Goal: Information Seeking & Learning: Find specific fact

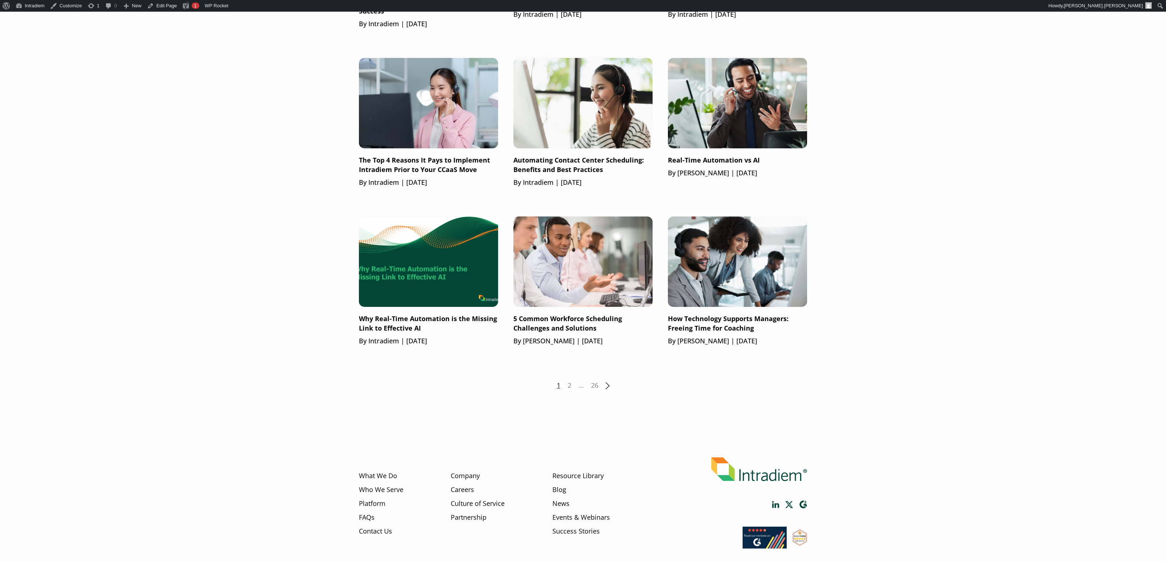
scroll to position [802, 0]
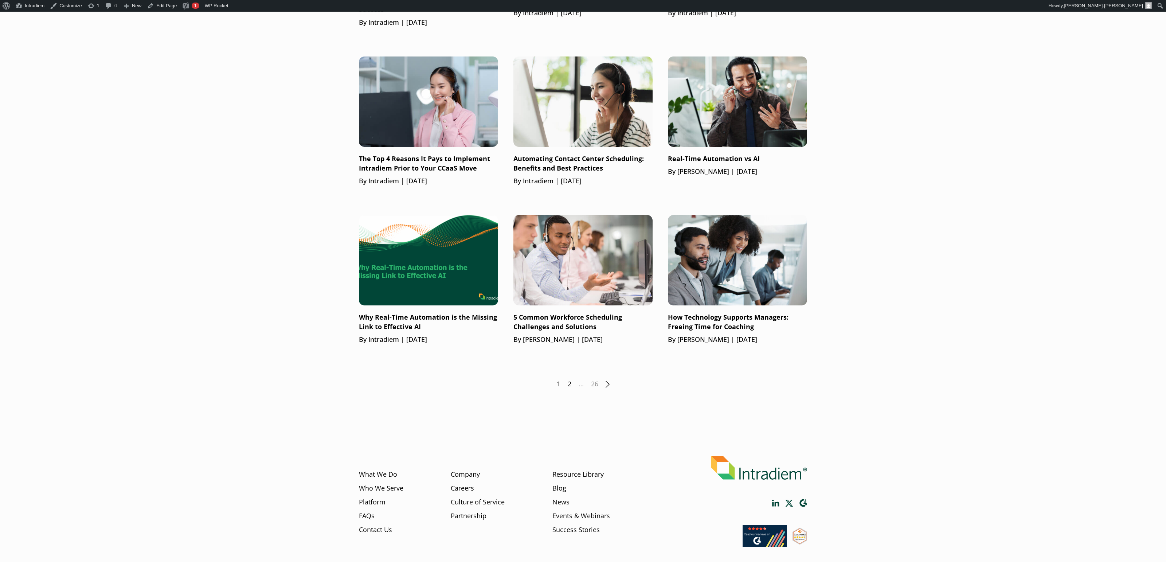
click at [568, 383] on link "2" at bounding box center [570, 383] width 4 height 9
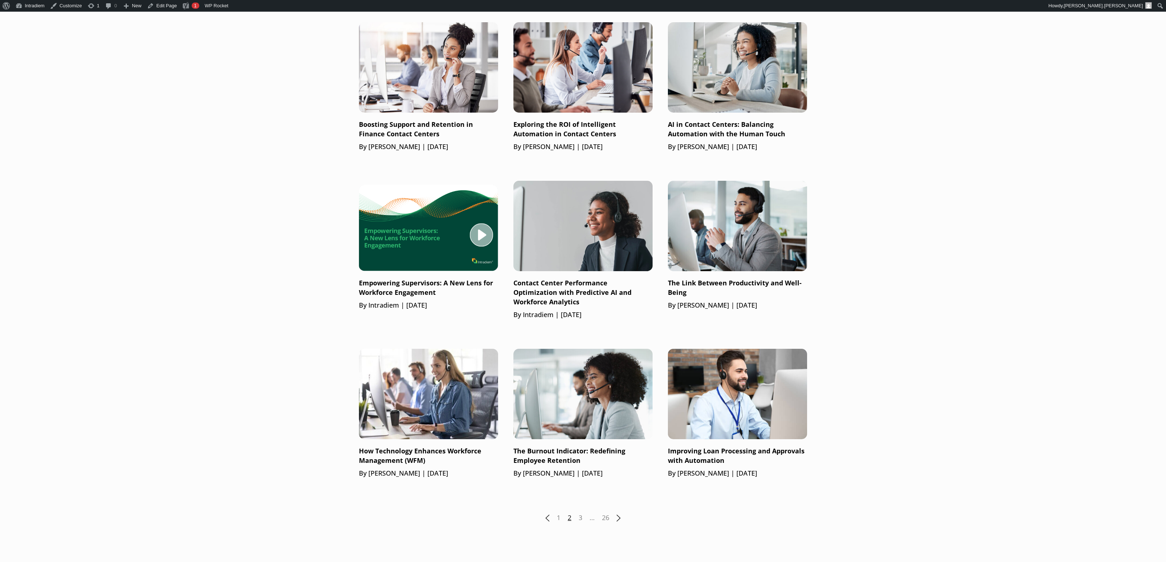
scroll to position [674, 0]
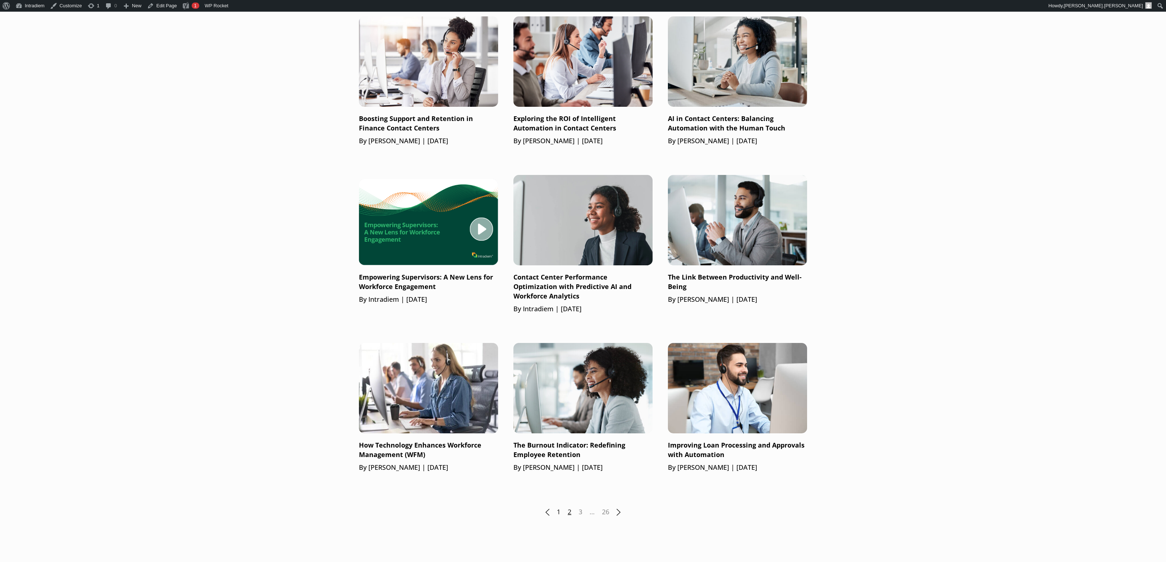
click at [561, 509] on div "Previous 1 2 3 … 26 Next" at bounding box center [583, 511] width 448 height 9
click at [556, 511] on div "Previous 1 2 3 … 26 Next" at bounding box center [583, 511] width 448 height 9
click at [559, 511] on link "1" at bounding box center [559, 511] width 4 height 9
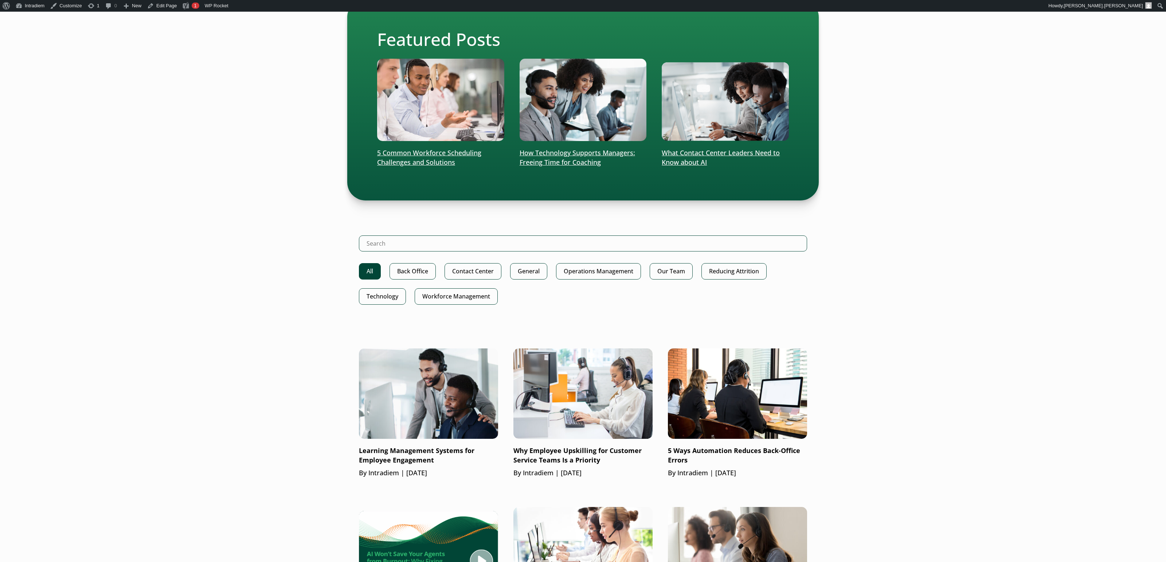
scroll to position [190, 0]
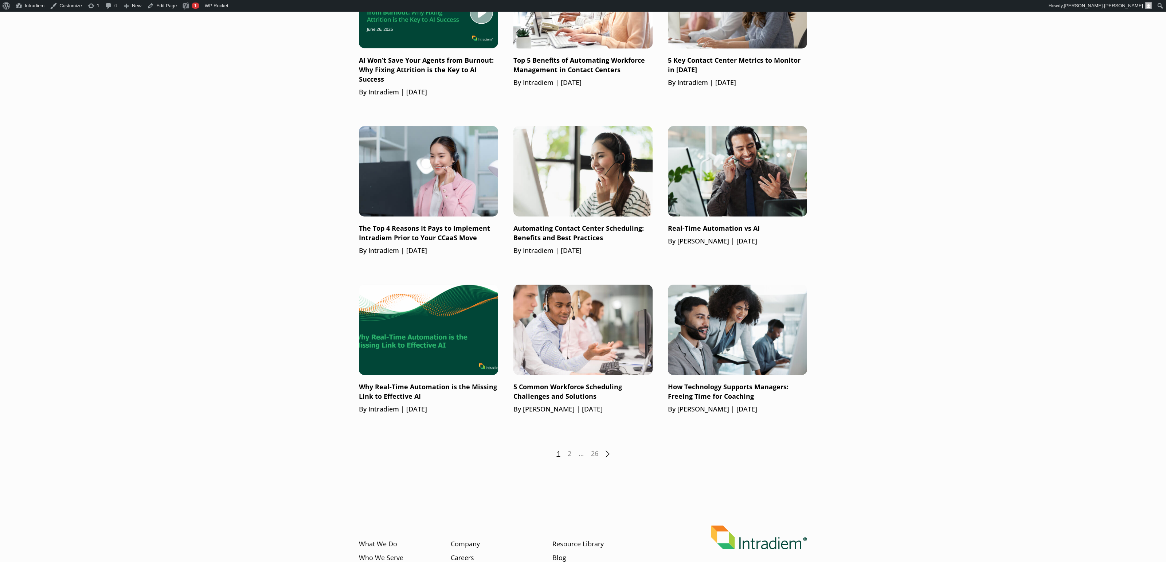
scroll to position [832, 0]
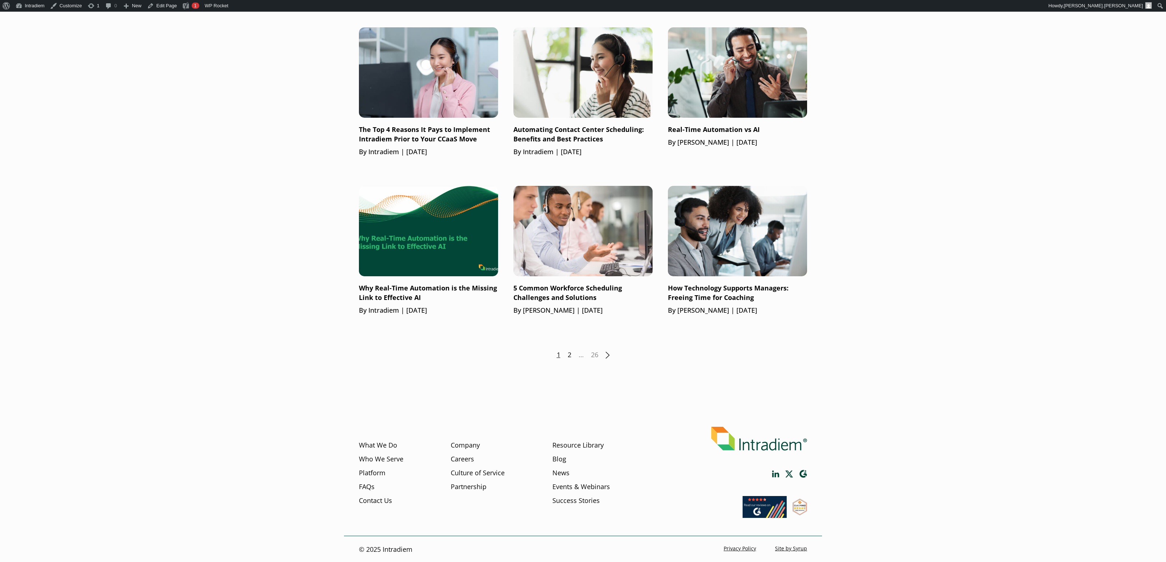
click at [568, 356] on link "2" at bounding box center [570, 354] width 4 height 9
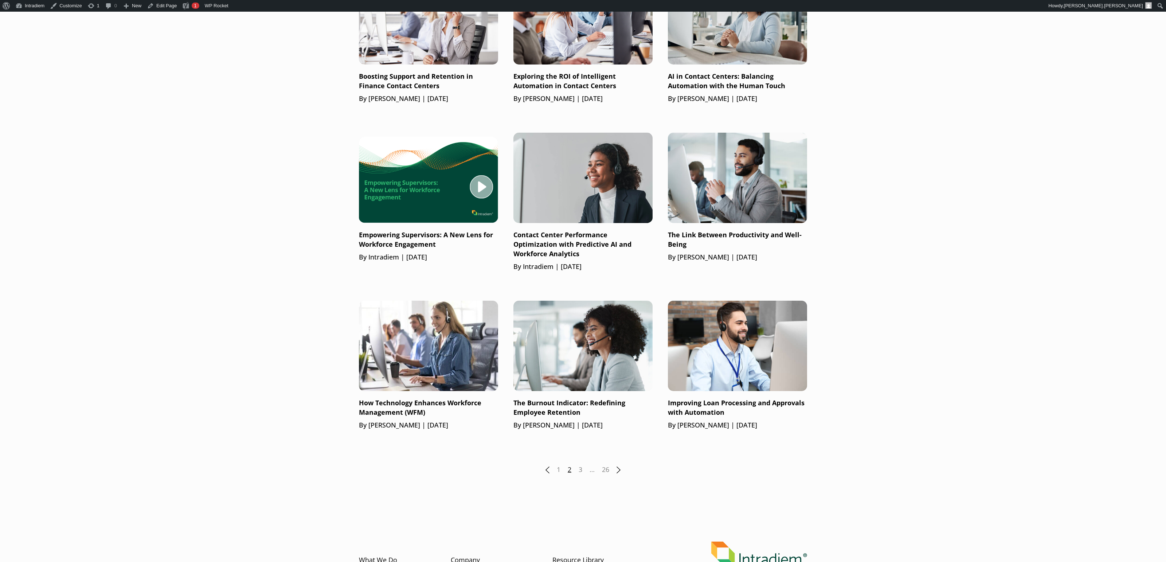
scroll to position [717, 5]
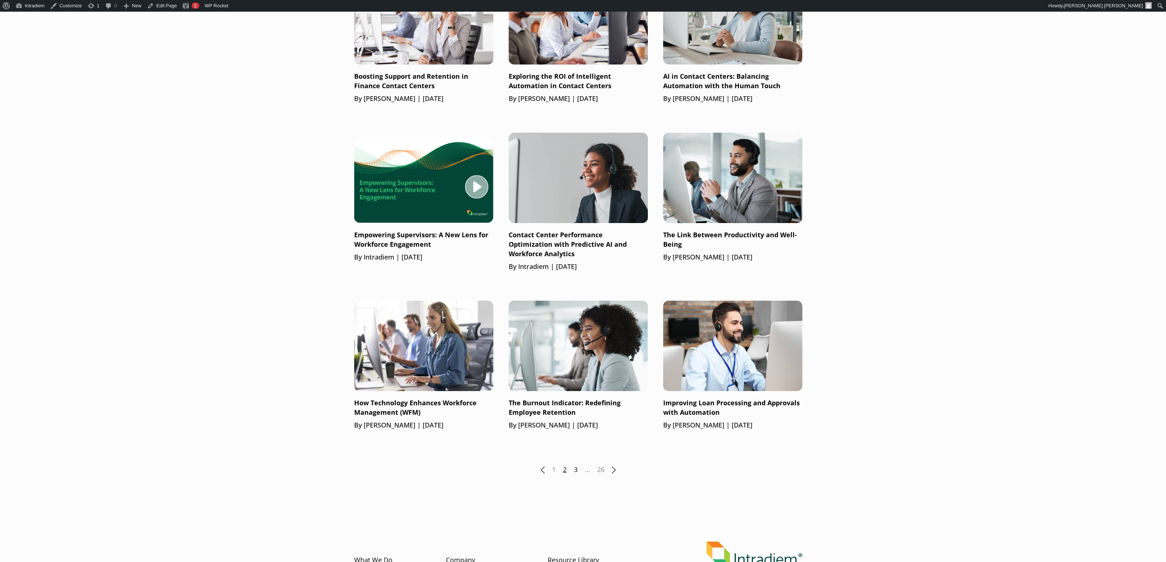
click at [576, 468] on link "3" at bounding box center [576, 469] width 4 height 9
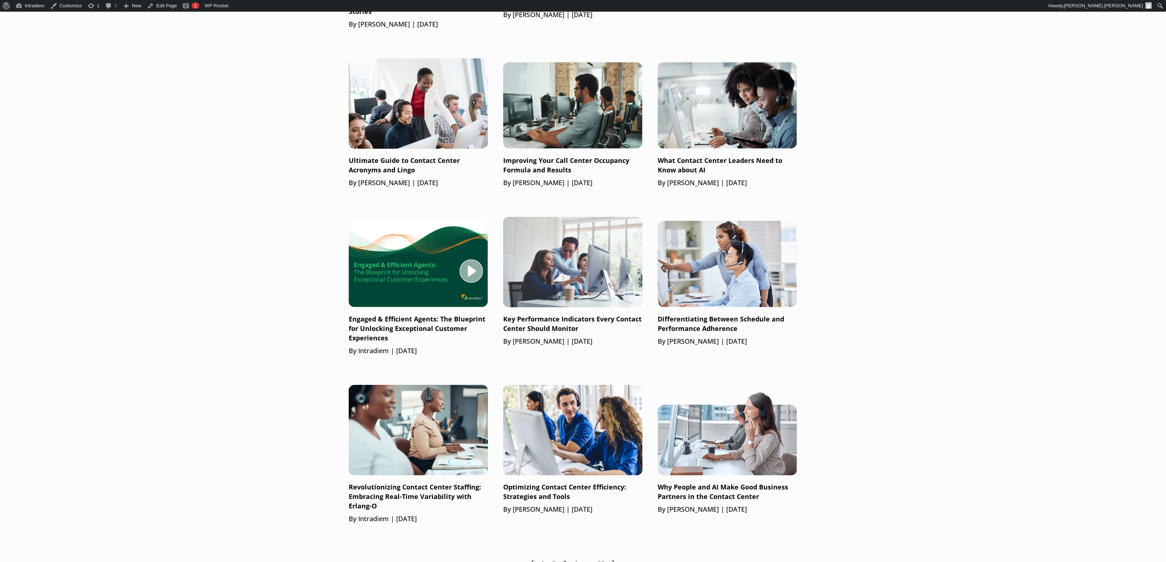
scroll to position [0, 10]
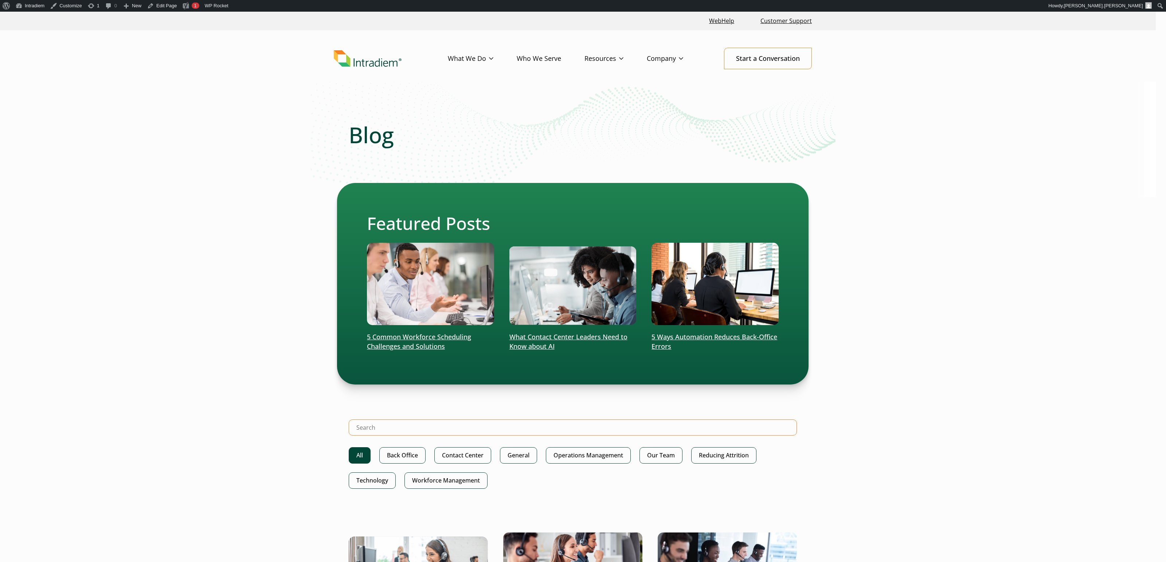
click at [574, 428] on input "Search Intradiem" at bounding box center [573, 427] width 448 height 16
type input "acronym"
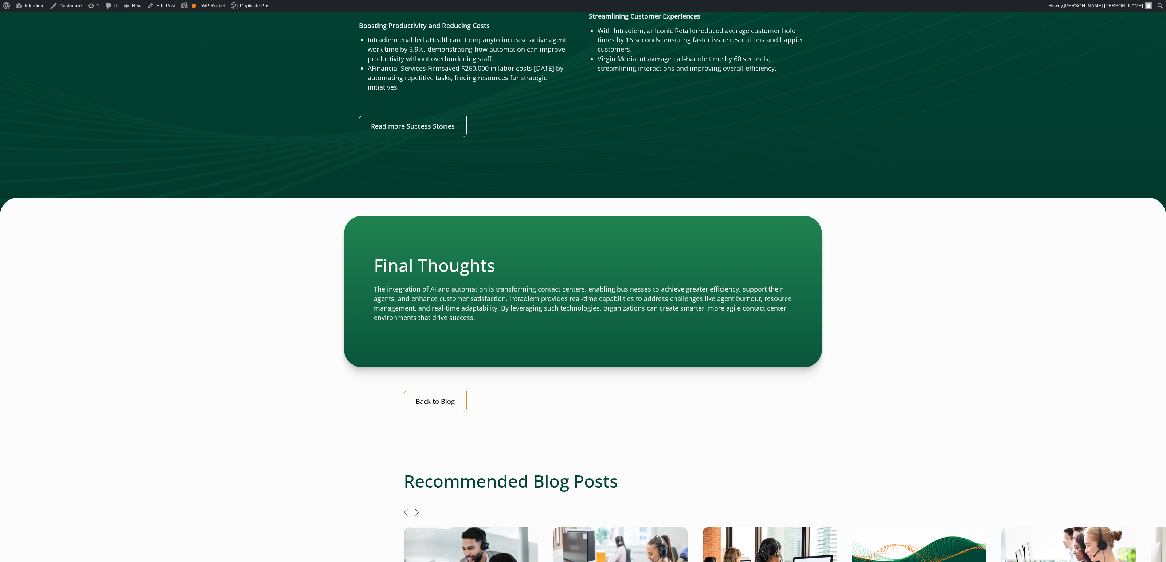
scroll to position [744, 0]
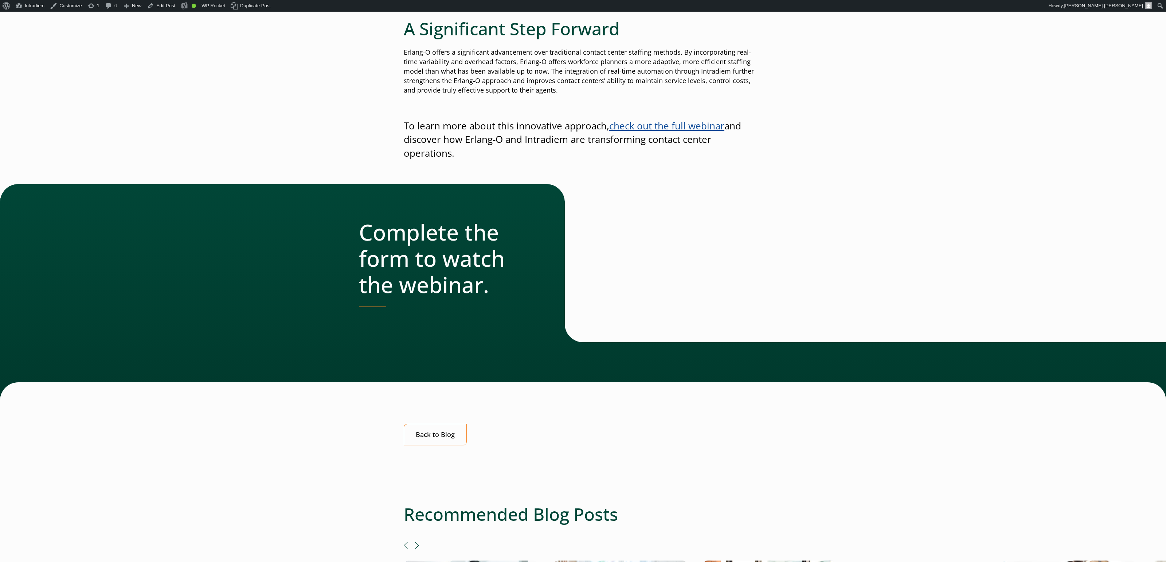
scroll to position [914, 0]
